Goal: Complete application form: Complete application form

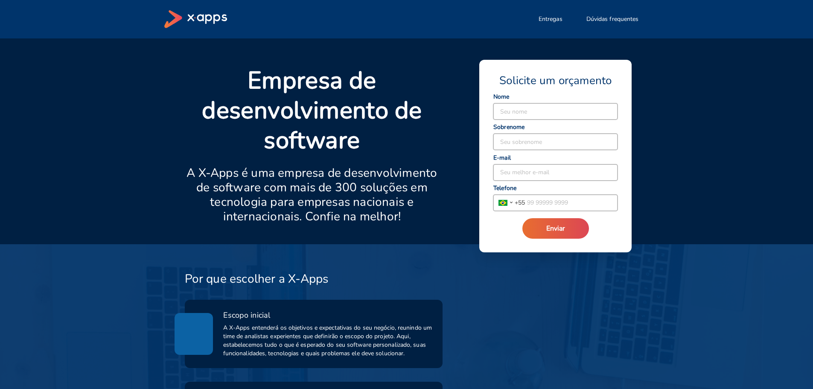
click at [541, 112] on input at bounding box center [555, 111] width 124 height 16
click at [535, 111] on input at bounding box center [555, 111] width 124 height 16
type input "Karine"
click at [541, 148] on input at bounding box center [555, 142] width 124 height 16
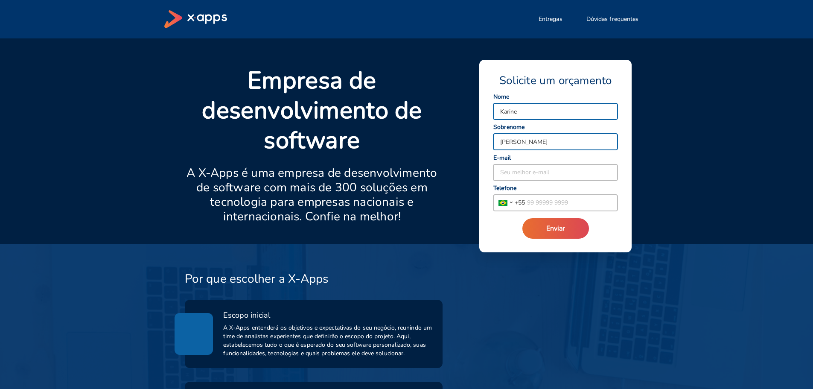
type input "[PERSON_NAME]"
click at [554, 176] on input at bounding box center [555, 172] width 124 height 16
type input "[EMAIL_ADDRESS][DOMAIN_NAME]"
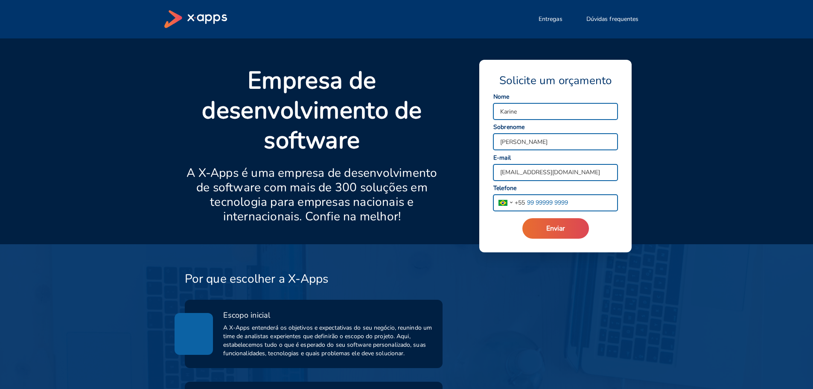
click at [537, 205] on input "tel" at bounding box center [571, 203] width 93 height 16
type input "[PHONE_NUMBER]"
click at [557, 228] on span "Enviar" at bounding box center [555, 228] width 19 height 9
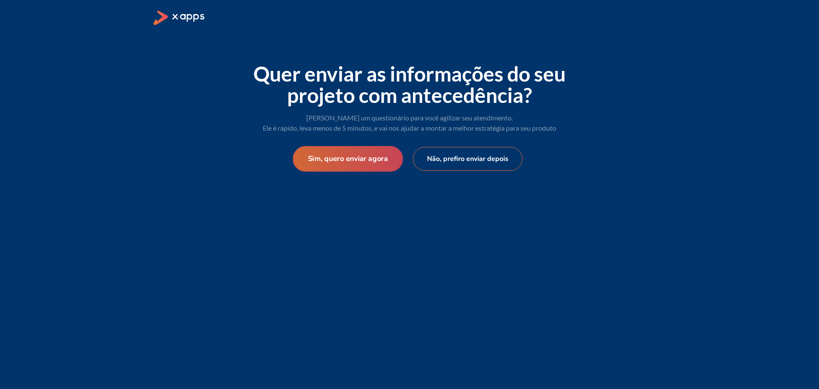
click at [350, 161] on button "Sim, quero enviar agora" at bounding box center [348, 159] width 110 height 26
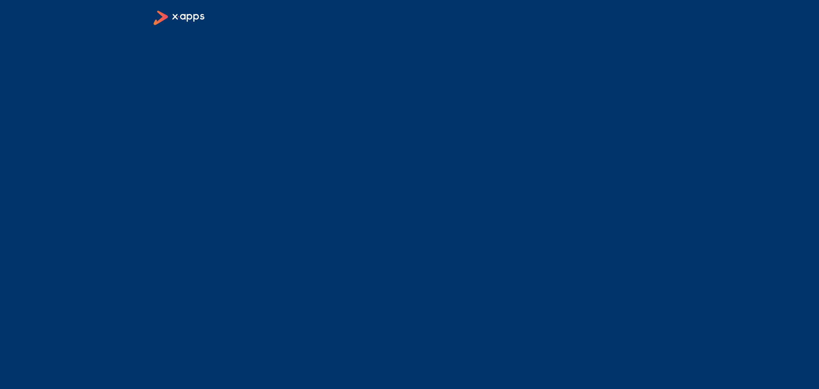
select select "BR"
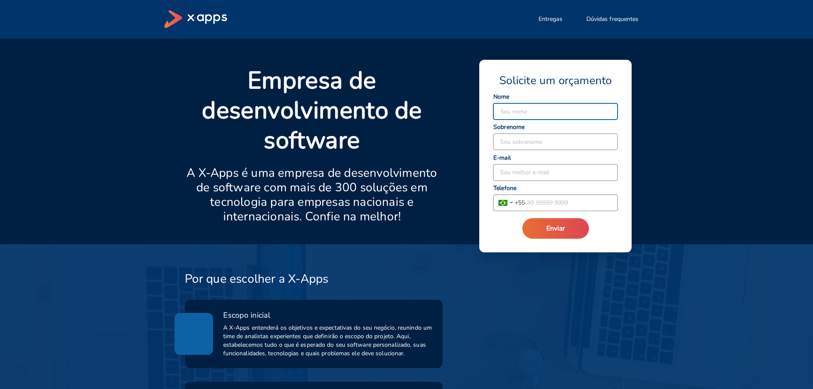
click at [566, 114] on input at bounding box center [555, 111] width 124 height 16
type input "Karine"
click at [564, 142] on input at bounding box center [555, 142] width 124 height 16
type input "[PERSON_NAME]"
click at [549, 172] on input at bounding box center [555, 172] width 124 height 16
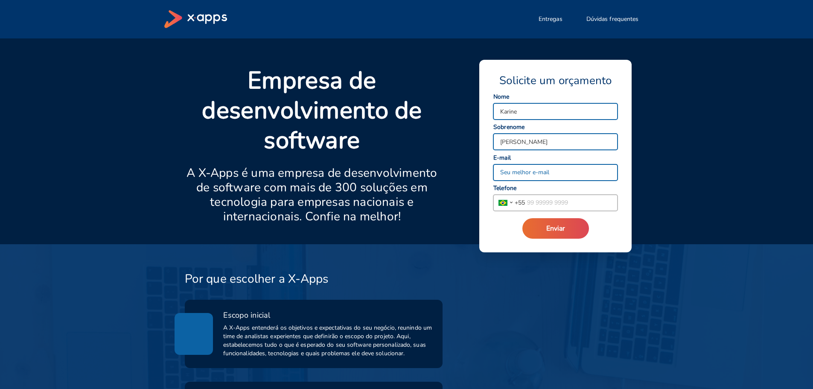
type input "[EMAIL_ADDRESS][DOMAIN_NAME]"
click at [556, 202] on input "tel" at bounding box center [571, 203] width 93 height 16
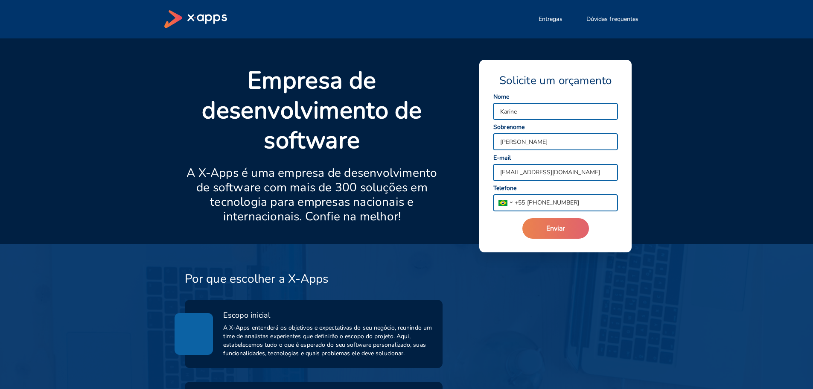
type input "[PHONE_NUMBER]"
click at [550, 229] on span "Enviar" at bounding box center [555, 228] width 19 height 9
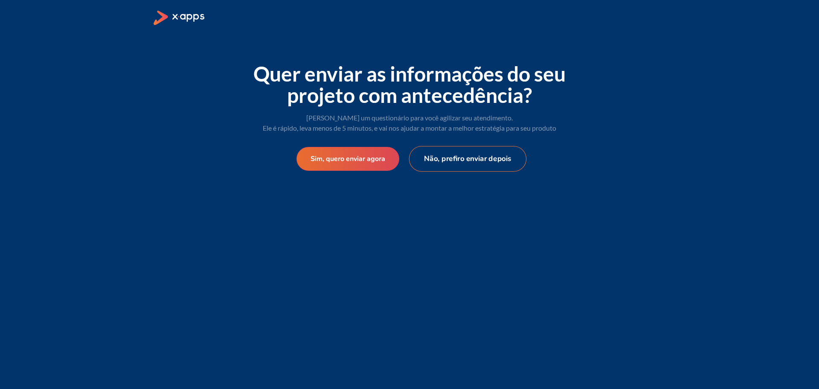
click at [448, 163] on button "Não, prefiro enviar depois" at bounding box center [468, 159] width 118 height 26
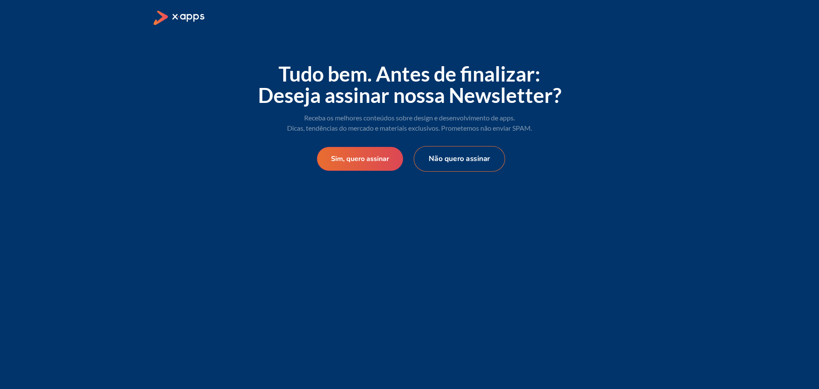
click at [463, 163] on button "Não quero assinar" at bounding box center [459, 159] width 91 height 26
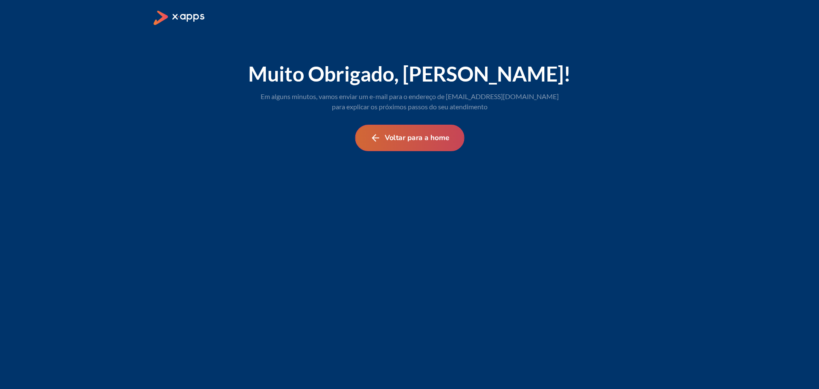
click at [428, 137] on button "Voltar para a home" at bounding box center [409, 138] width 109 height 26
